Goal: Download file/media

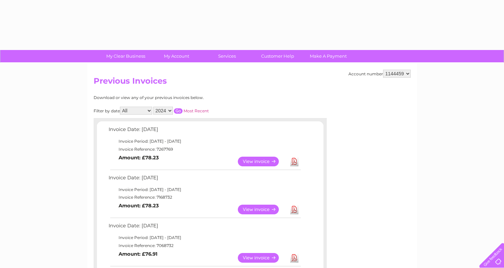
select select "2024"
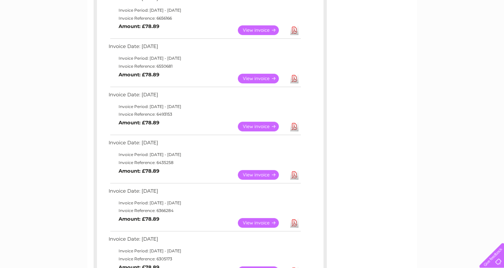
scroll to position [416, 0]
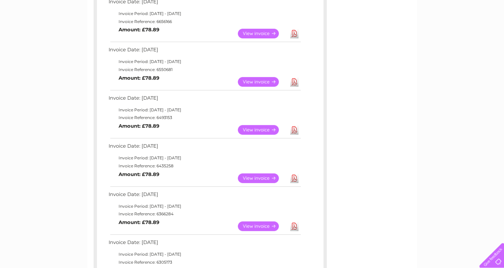
click at [256, 81] on link "View" at bounding box center [262, 82] width 49 height 10
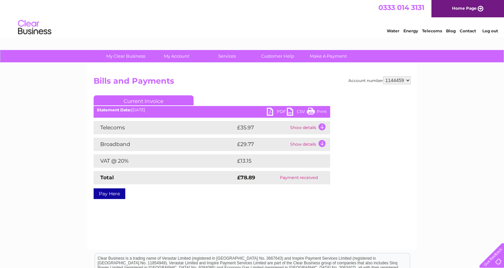
click at [279, 111] on link "PDF" at bounding box center [277, 113] width 20 height 10
click at [277, 110] on link "PDF" at bounding box center [277, 113] width 20 height 10
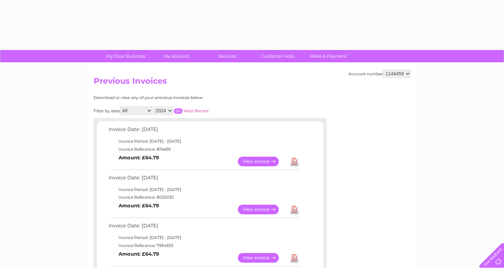
select select "2024"
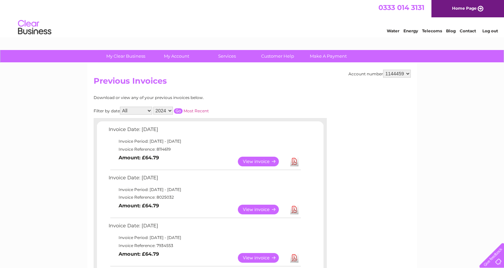
click at [179, 110] on input "button" at bounding box center [178, 110] width 9 height 5
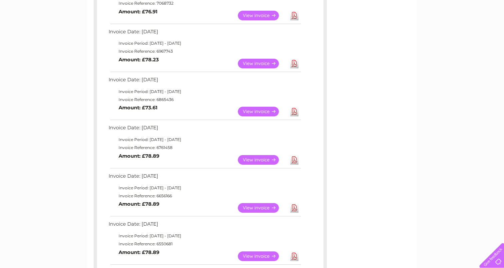
scroll to position [242, 0]
click at [258, 206] on link "View" at bounding box center [262, 207] width 49 height 10
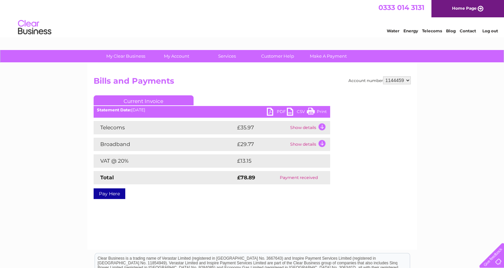
click at [279, 110] on link "PDF" at bounding box center [277, 113] width 20 height 10
